Goal: Task Accomplishment & Management: Use online tool/utility

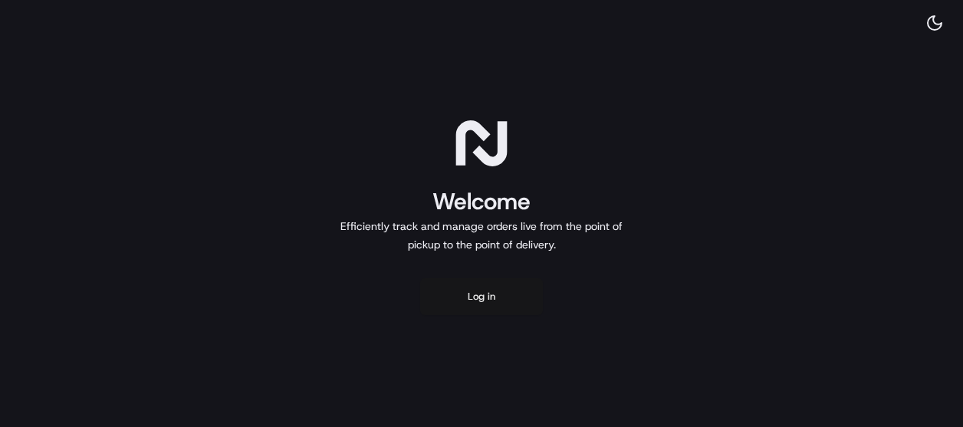
click at [503, 304] on button "Log in" at bounding box center [481, 296] width 123 height 37
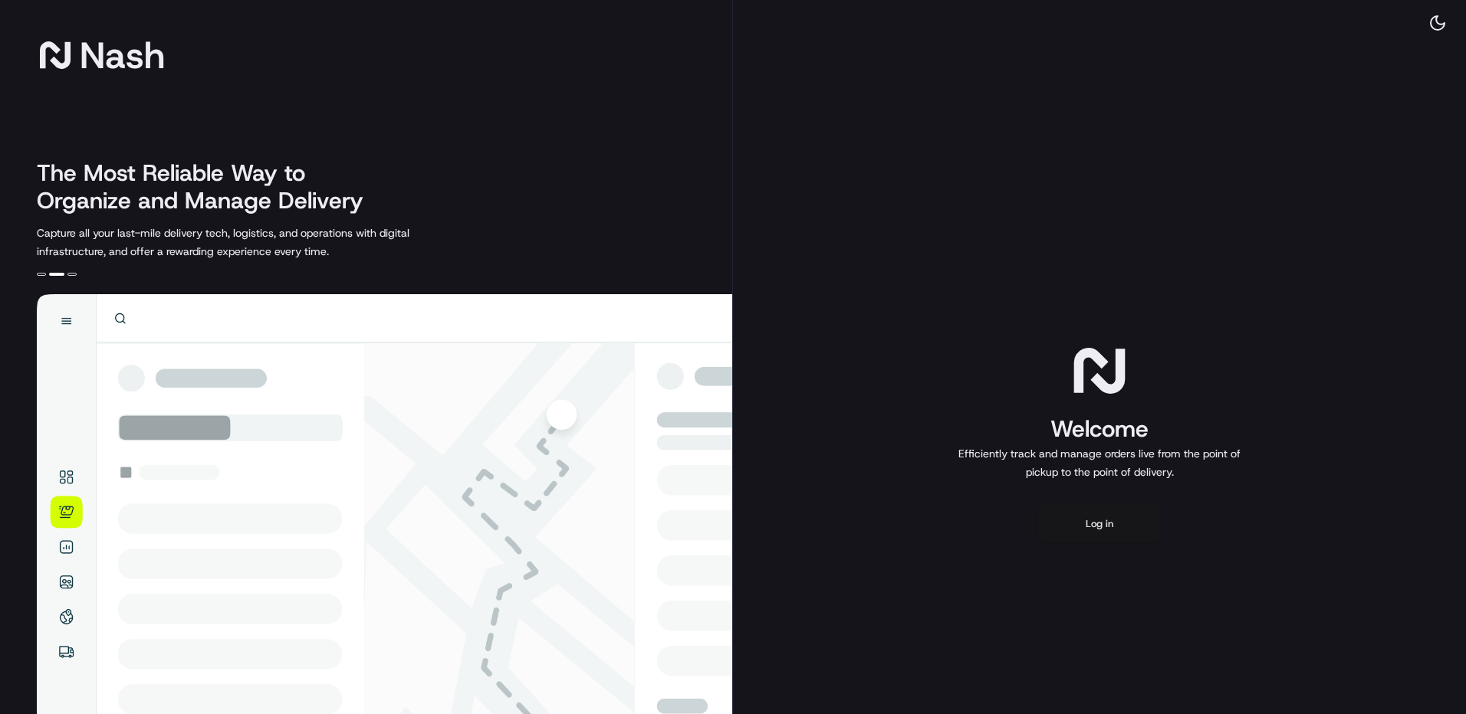
click at [962, 426] on button "Log in" at bounding box center [1099, 524] width 123 height 37
